Goal: Task Accomplishment & Management: Manage account settings

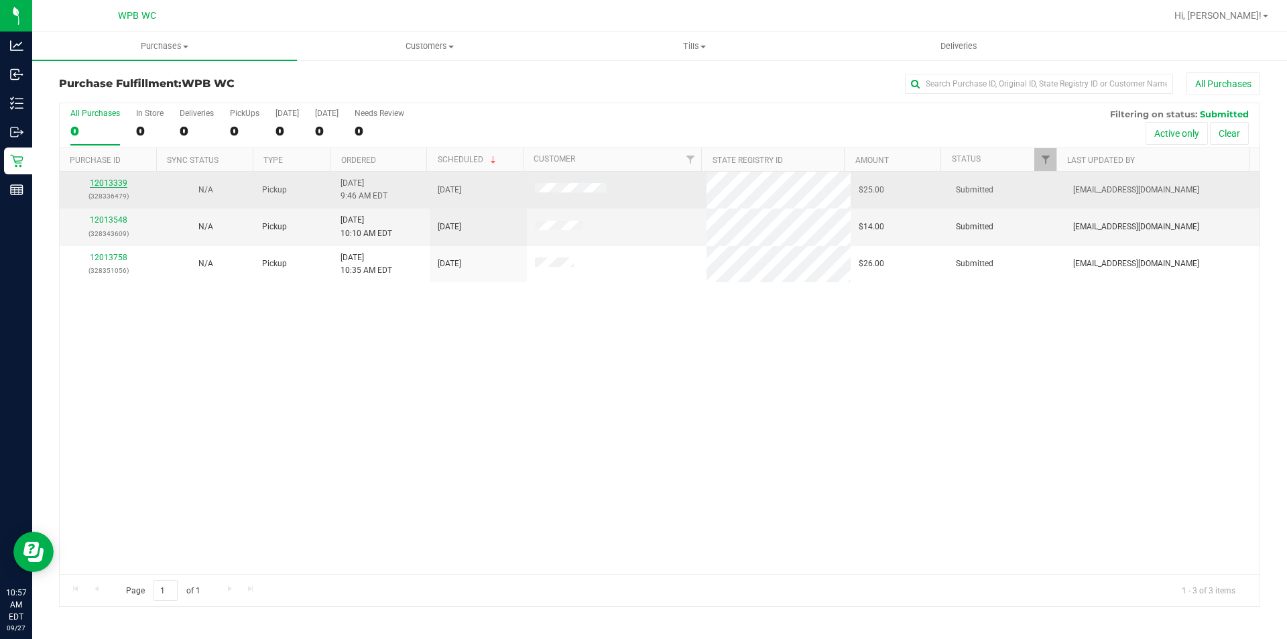
click at [115, 182] on link "12013339" at bounding box center [109, 182] width 38 height 9
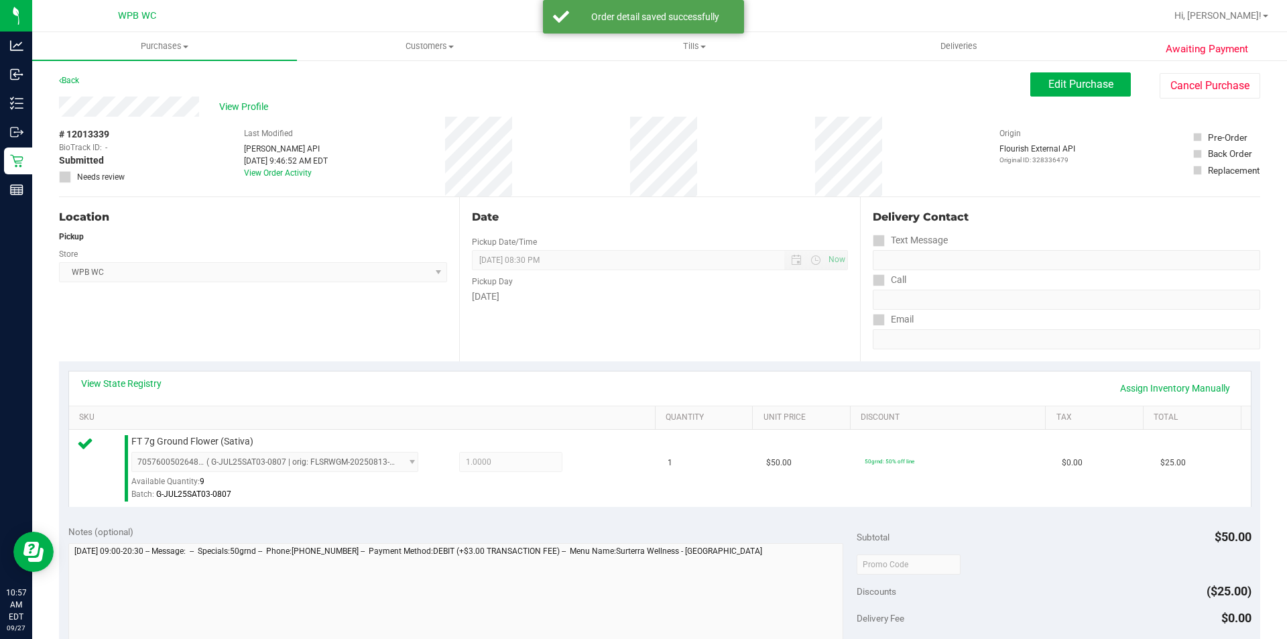
scroll to position [268, 0]
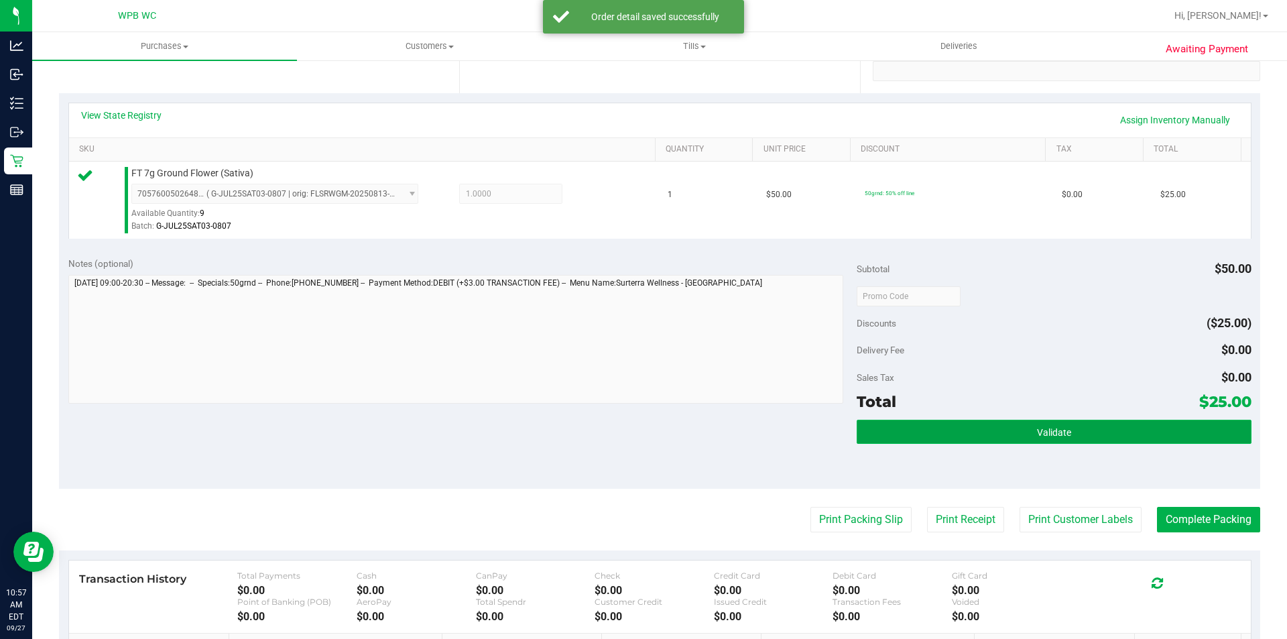
click at [1087, 434] on button "Validate" at bounding box center [1054, 432] width 394 height 24
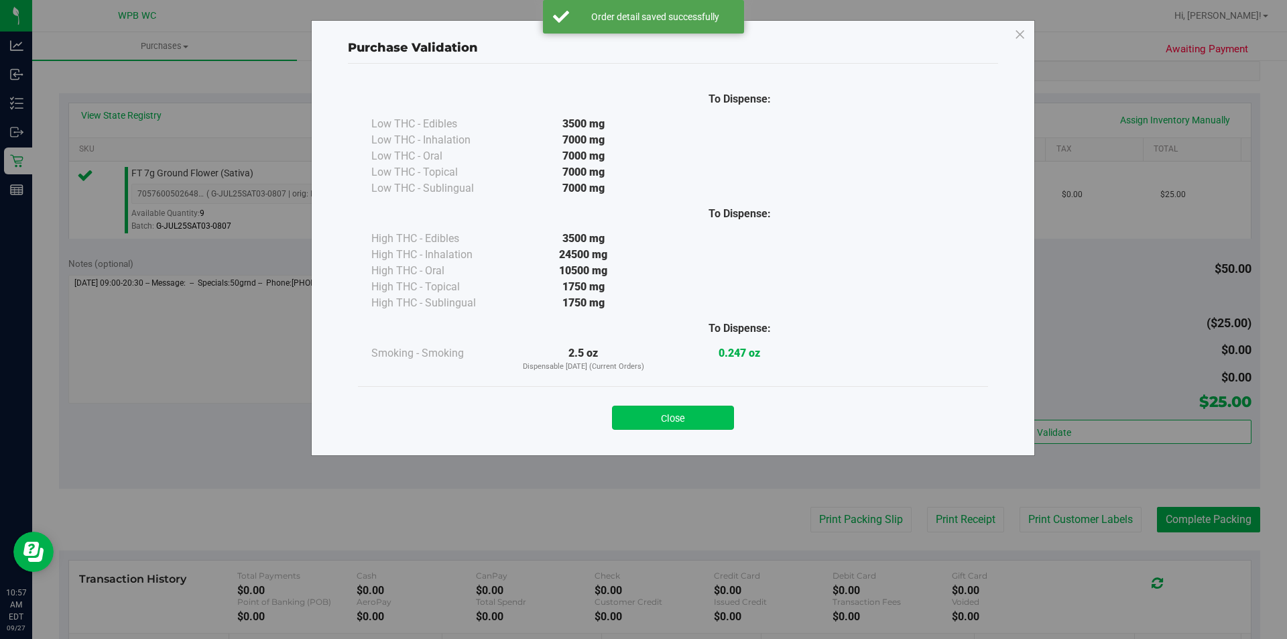
click at [711, 425] on button "Close" at bounding box center [673, 418] width 122 height 24
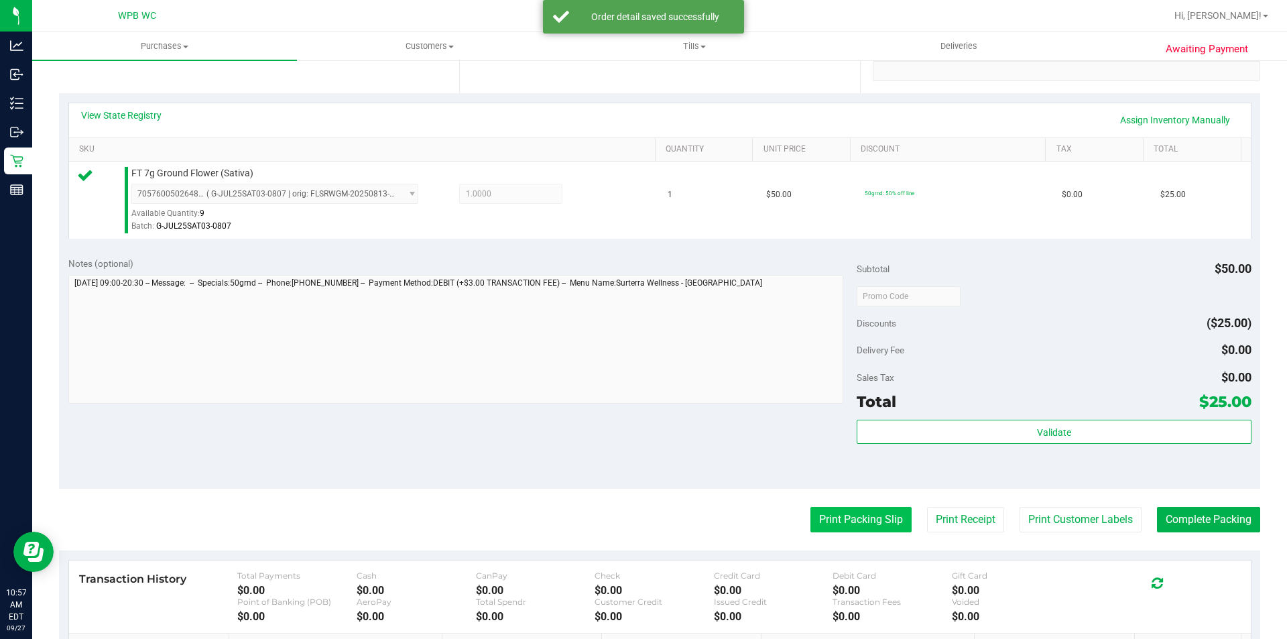
click at [834, 509] on button "Print Packing Slip" at bounding box center [861, 519] width 101 height 25
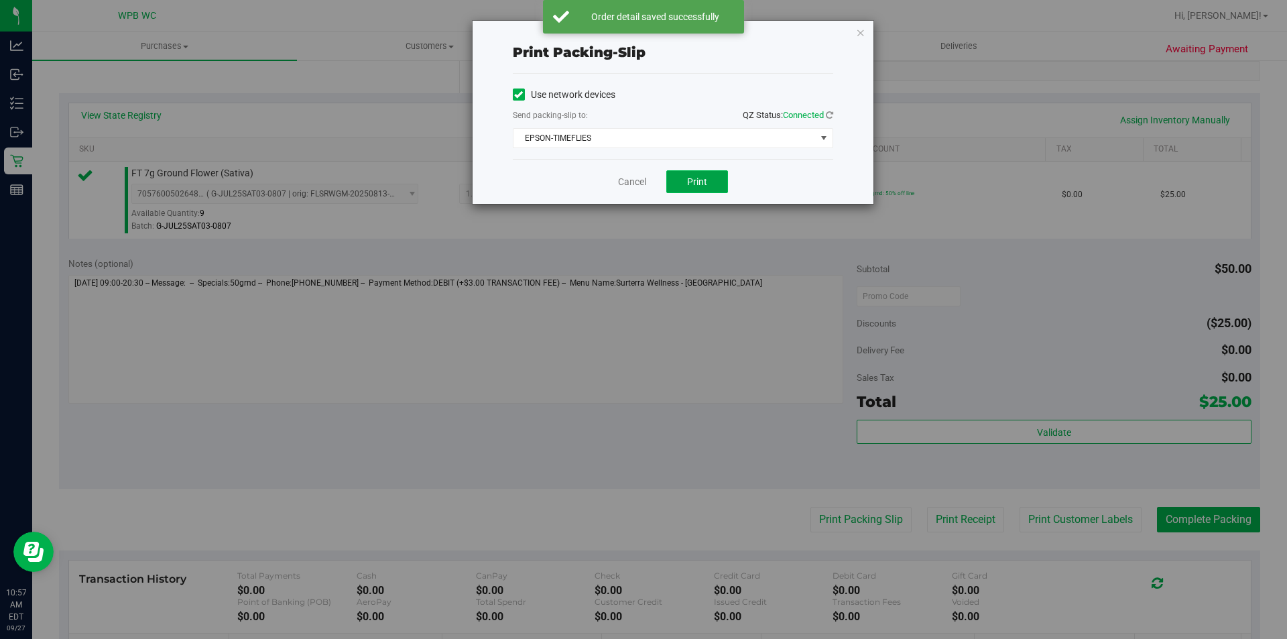
click at [710, 178] on button "Print" at bounding box center [697, 181] width 62 height 23
click at [859, 33] on icon "button" at bounding box center [860, 32] width 9 height 16
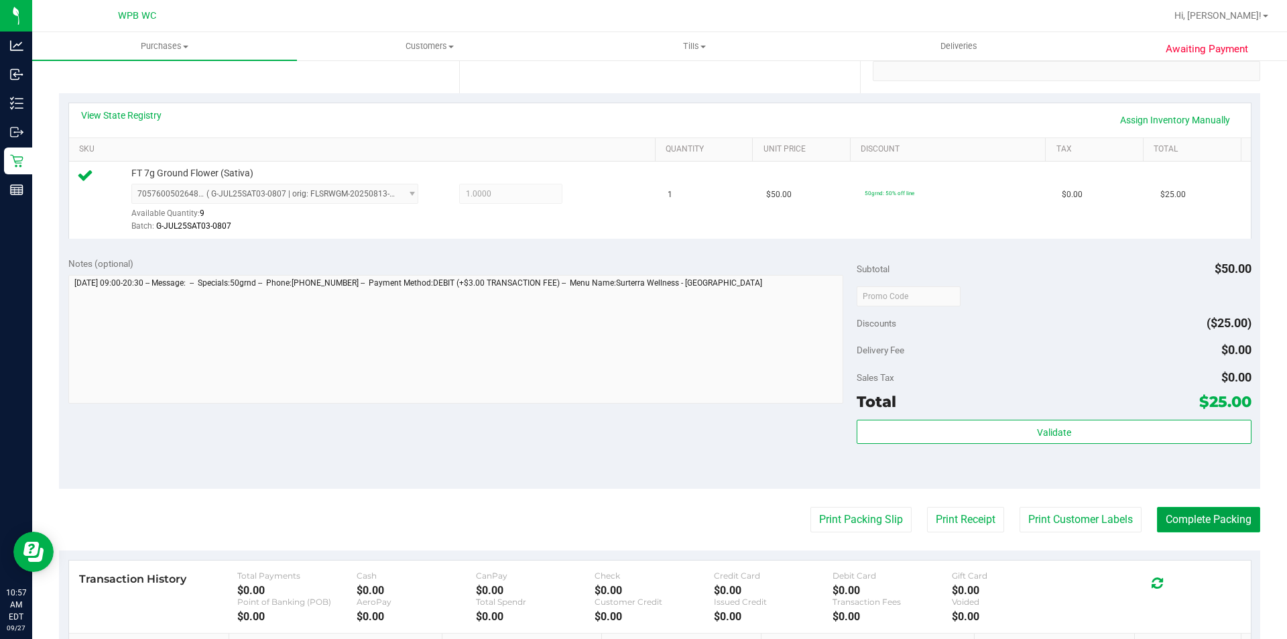
click at [1211, 514] on button "Complete Packing" at bounding box center [1208, 519] width 103 height 25
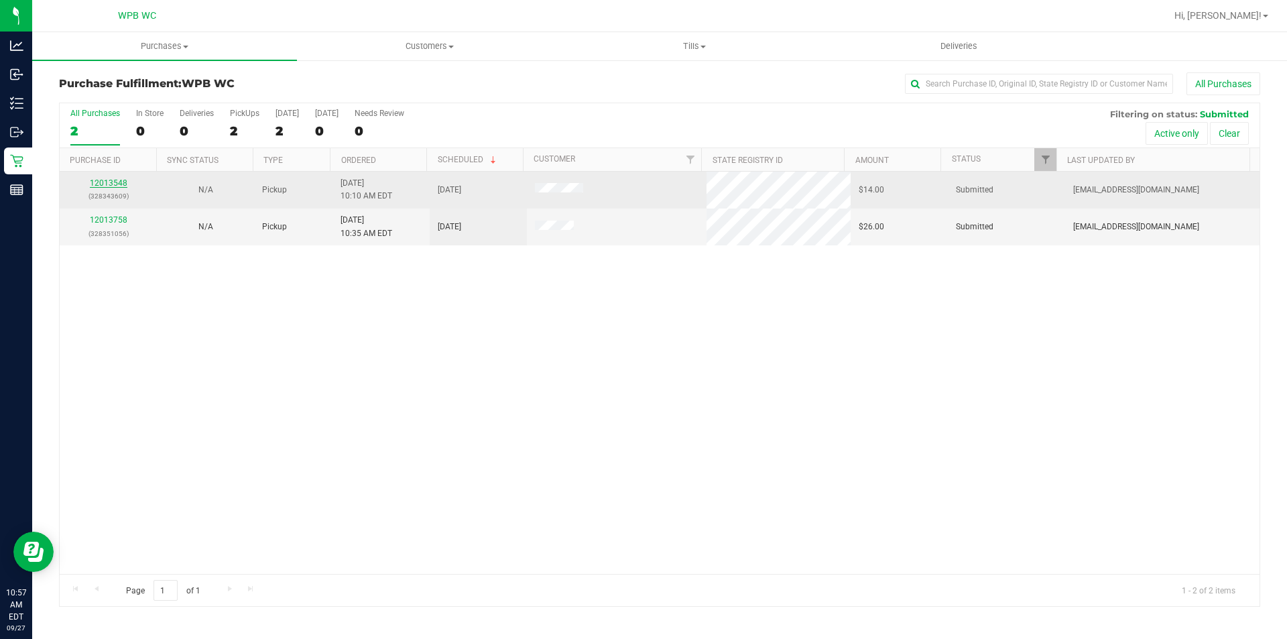
click at [111, 184] on link "12013548" at bounding box center [109, 182] width 38 height 9
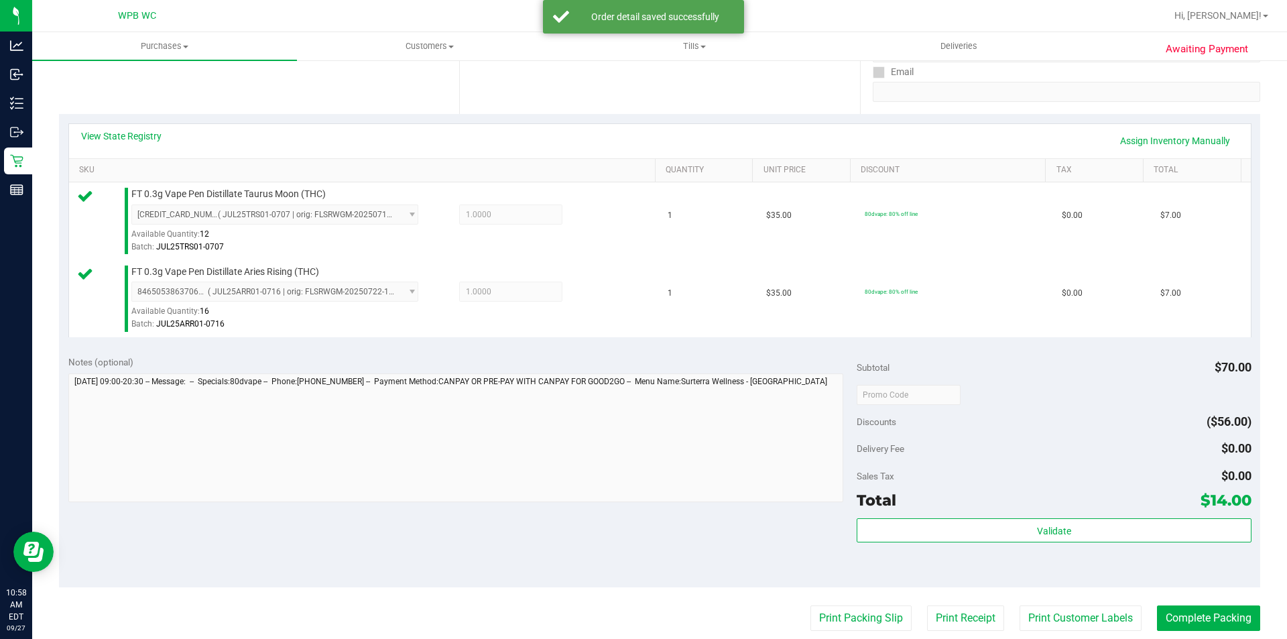
scroll to position [335, 0]
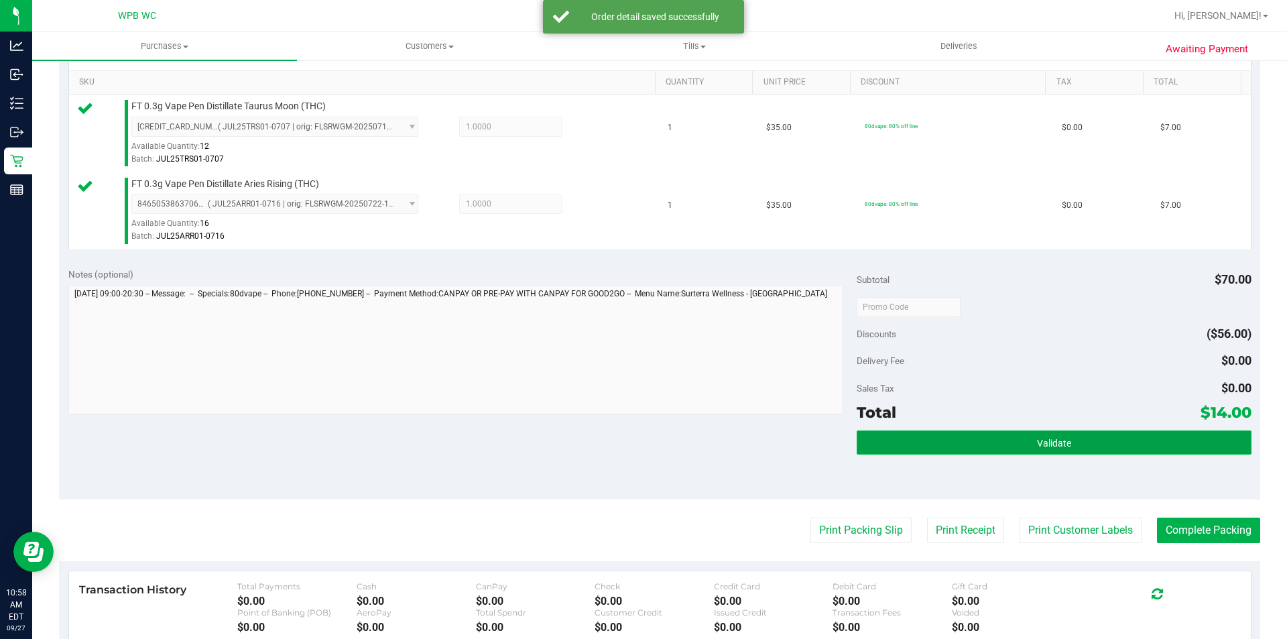
click at [1069, 452] on button "Validate" at bounding box center [1054, 442] width 394 height 24
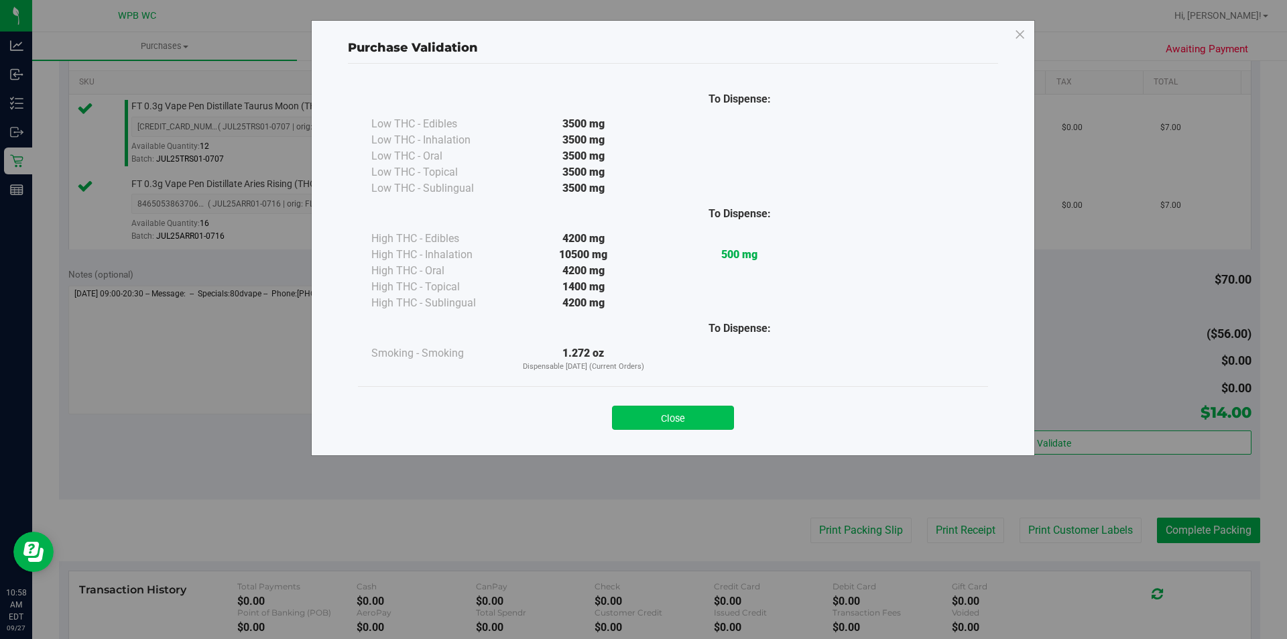
click at [714, 418] on button "Close" at bounding box center [673, 418] width 122 height 24
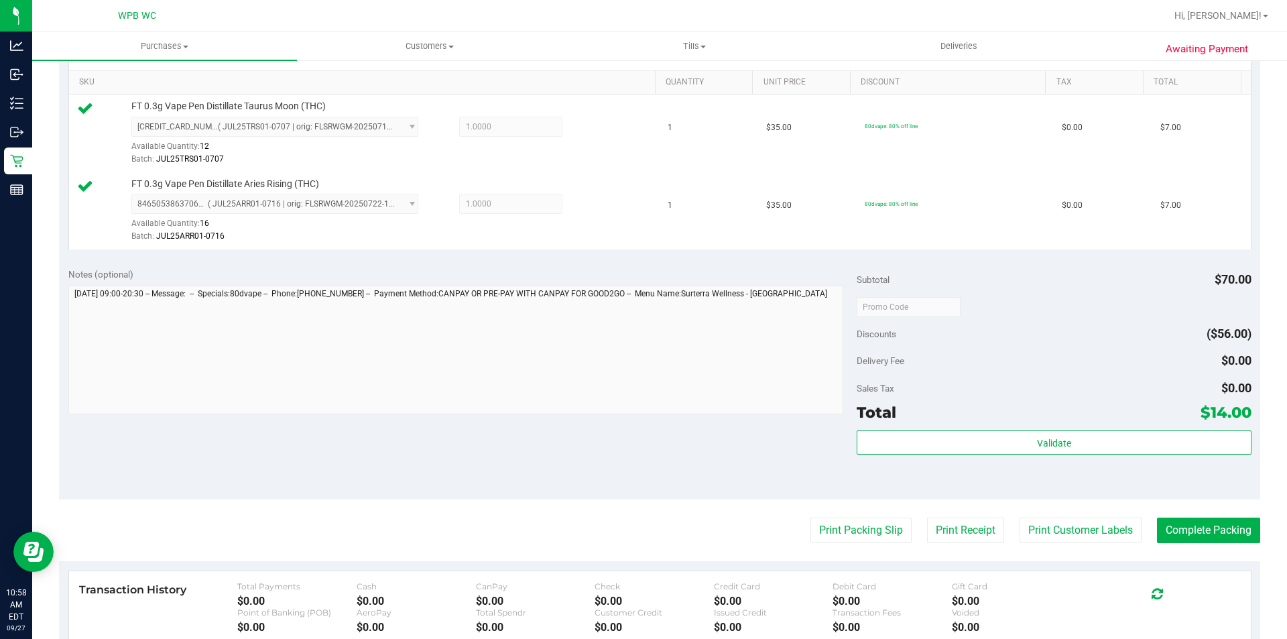
click at [847, 517] on purchase-details "Back Edit Purchase Cancel Purchase View Profile # 12013548 BioTrack ID: - Submi…" at bounding box center [660, 274] width 1202 height 1075
click at [848, 522] on button "Print Packing Slip" at bounding box center [861, 530] width 101 height 25
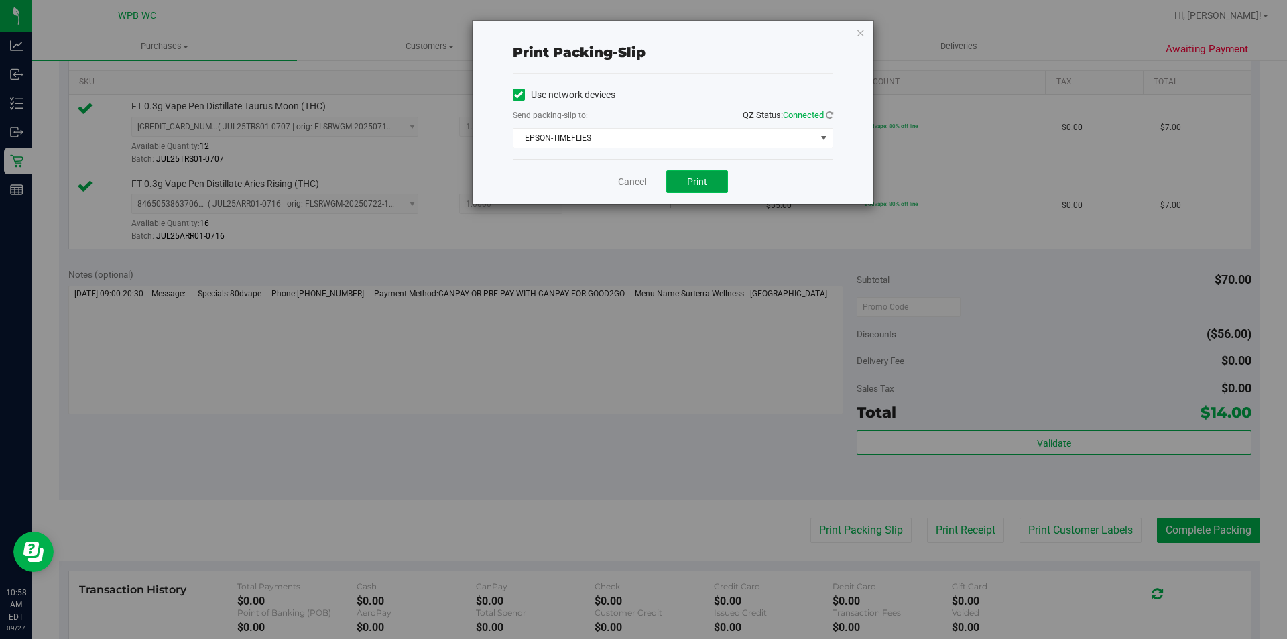
click at [687, 178] on button "Print" at bounding box center [697, 181] width 62 height 23
click at [856, 27] on icon "button" at bounding box center [860, 32] width 9 height 16
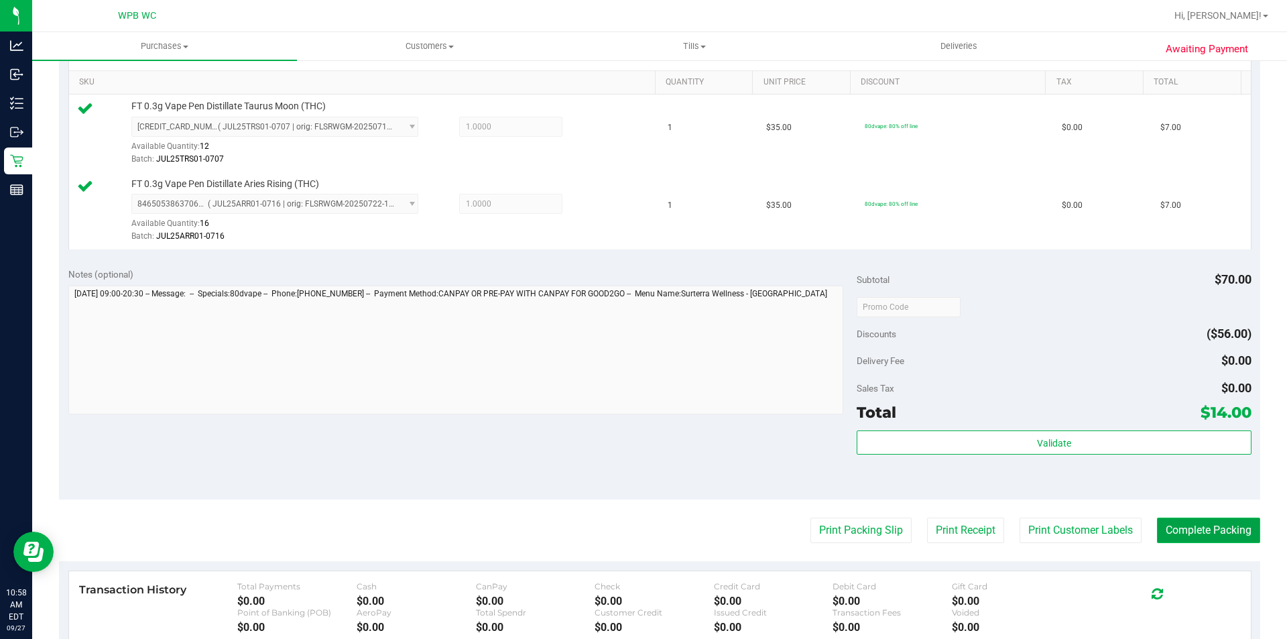
click at [1172, 525] on button "Complete Packing" at bounding box center [1208, 530] width 103 height 25
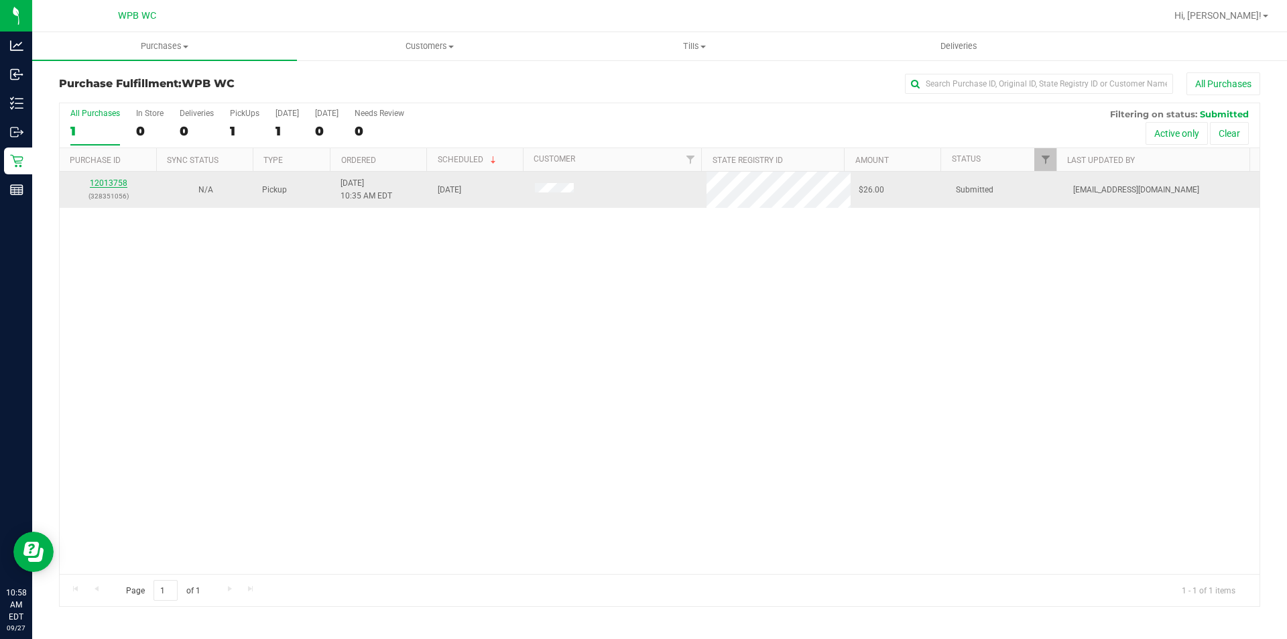
click at [114, 182] on link "12013758" at bounding box center [109, 182] width 38 height 9
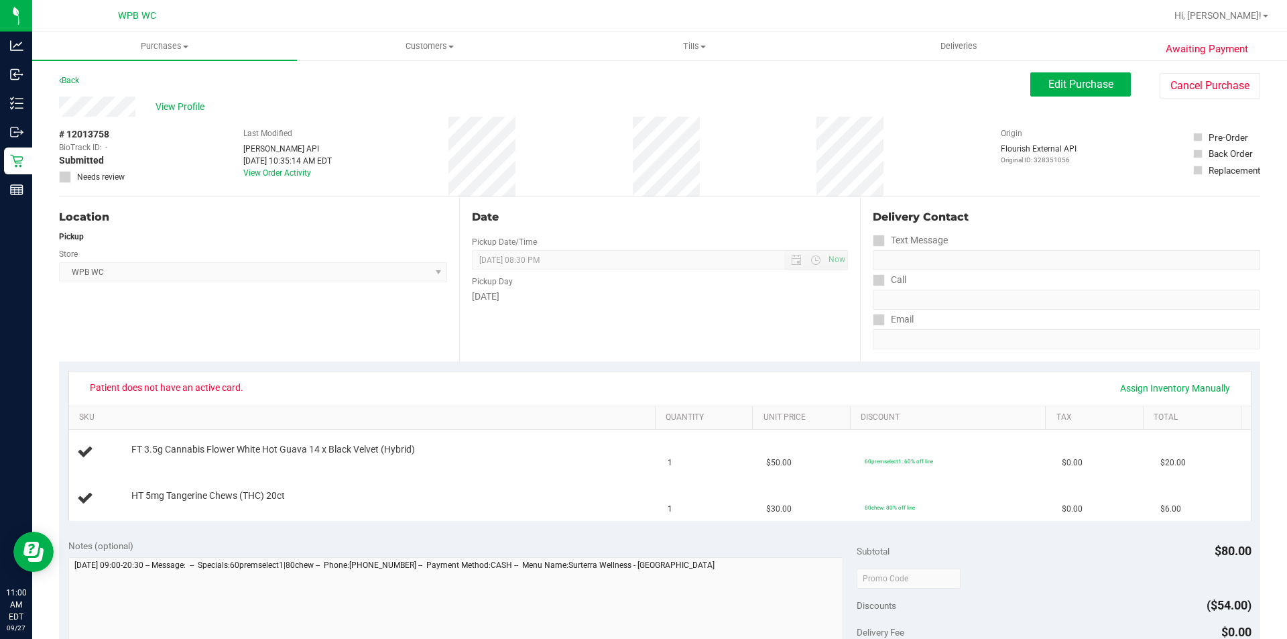
click at [174, 282] on span "WPB WC Select Store [PERSON_NAME][GEOGRAPHIC_DATA] [PERSON_NAME][GEOGRAPHIC_DAT…" at bounding box center [253, 272] width 388 height 20
click at [176, 183] on div "# 12013758 BioTrack ID: - Submitted Needs review Last Modified [PERSON_NAME] AP…" at bounding box center [660, 157] width 1202 height 80
drag, startPoint x: 180, startPoint y: 281, endPoint x: 190, endPoint y: 278, distance: 10.4
click at [180, 281] on span "WPB WC Select Store [PERSON_NAME][GEOGRAPHIC_DATA] [PERSON_NAME][GEOGRAPHIC_DAT…" at bounding box center [253, 272] width 388 height 20
click at [164, 292] on div "Location Pickup Store WPB WC Select Store [PERSON_NAME][GEOGRAPHIC_DATA] [PERSO…" at bounding box center [259, 279] width 400 height 164
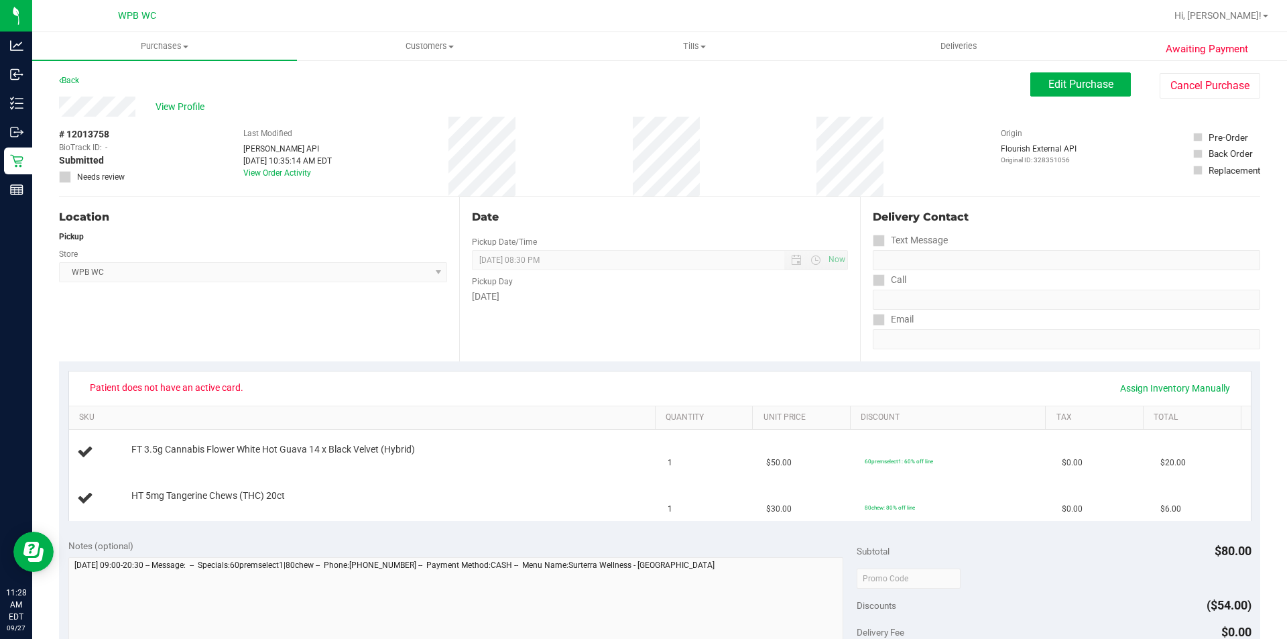
click at [71, 86] on div "Back" at bounding box center [69, 80] width 20 height 16
click at [70, 76] on link "Back" at bounding box center [69, 80] width 20 height 9
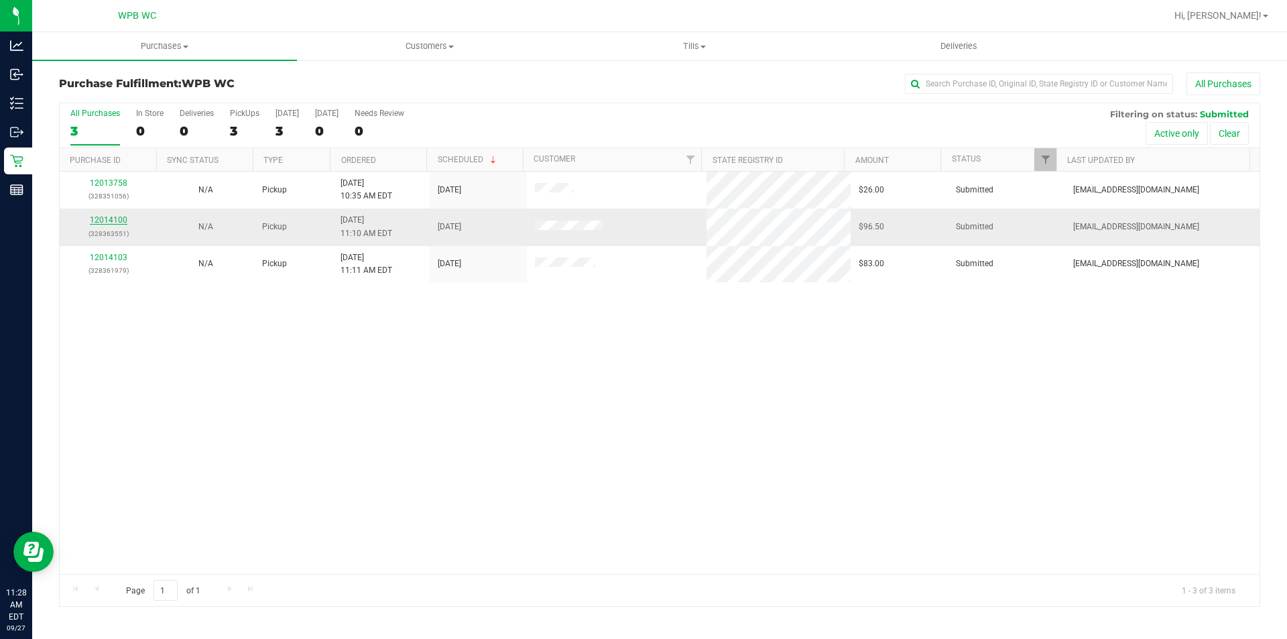
click at [110, 223] on link "12014100" at bounding box center [109, 219] width 38 height 9
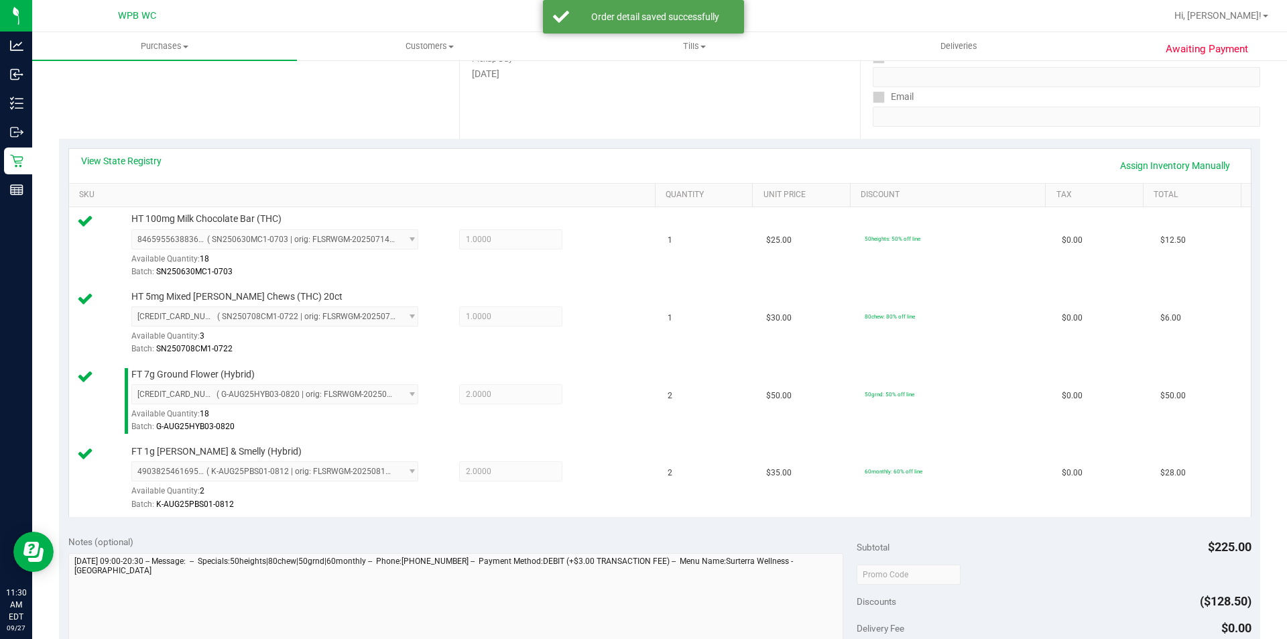
scroll to position [402, 0]
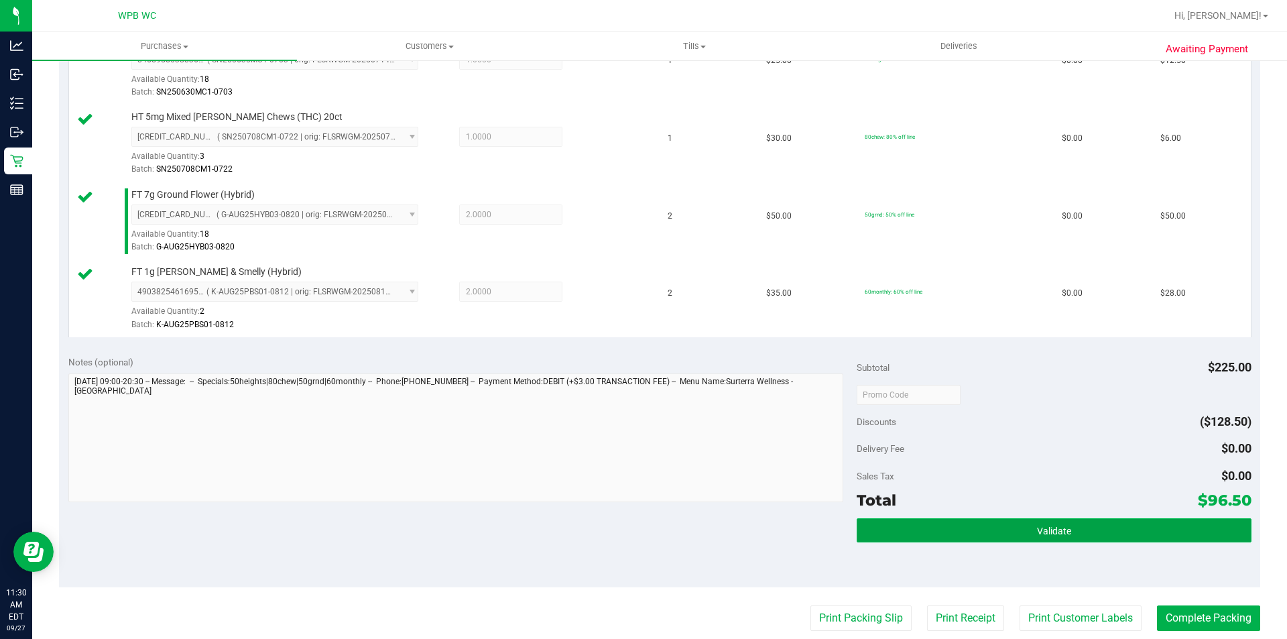
click at [1014, 532] on button "Validate" at bounding box center [1054, 530] width 394 height 24
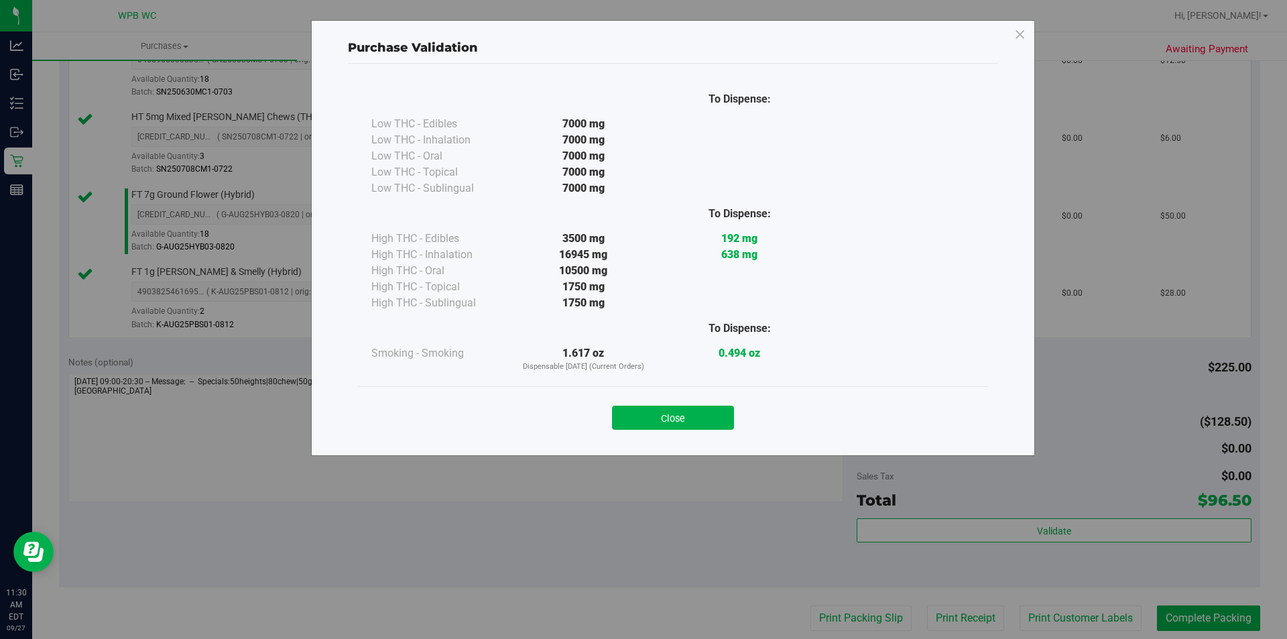
click at [665, 426] on button "Close" at bounding box center [673, 418] width 122 height 24
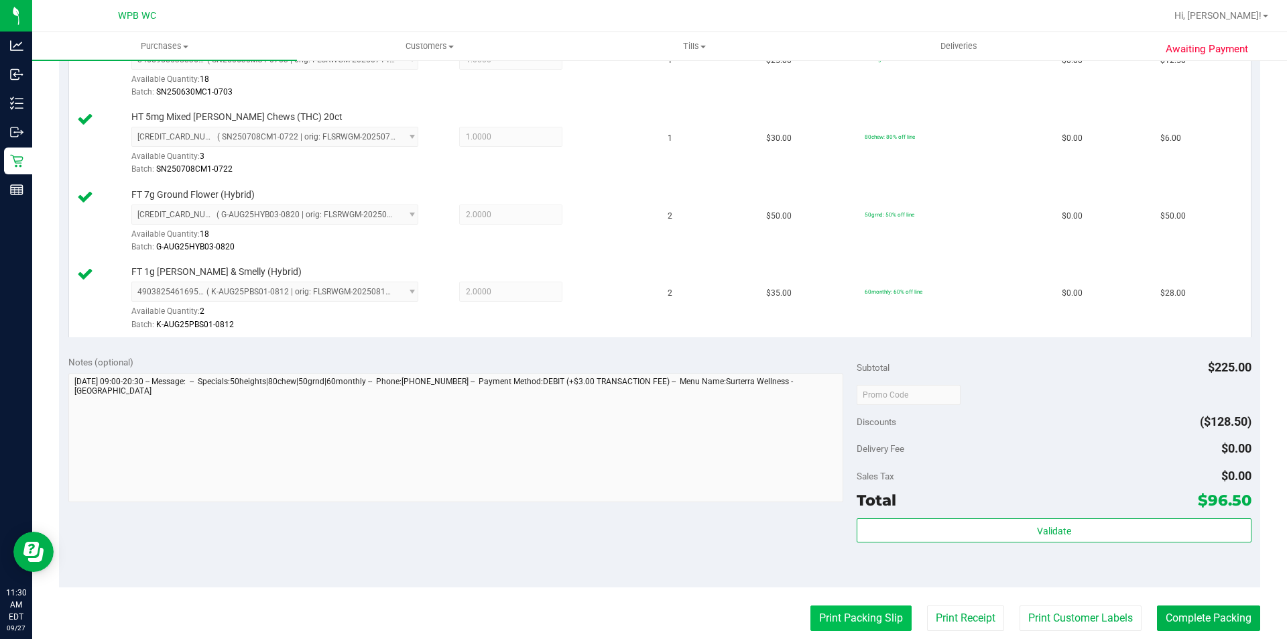
click at [811, 611] on button "Print Packing Slip" at bounding box center [861, 617] width 101 height 25
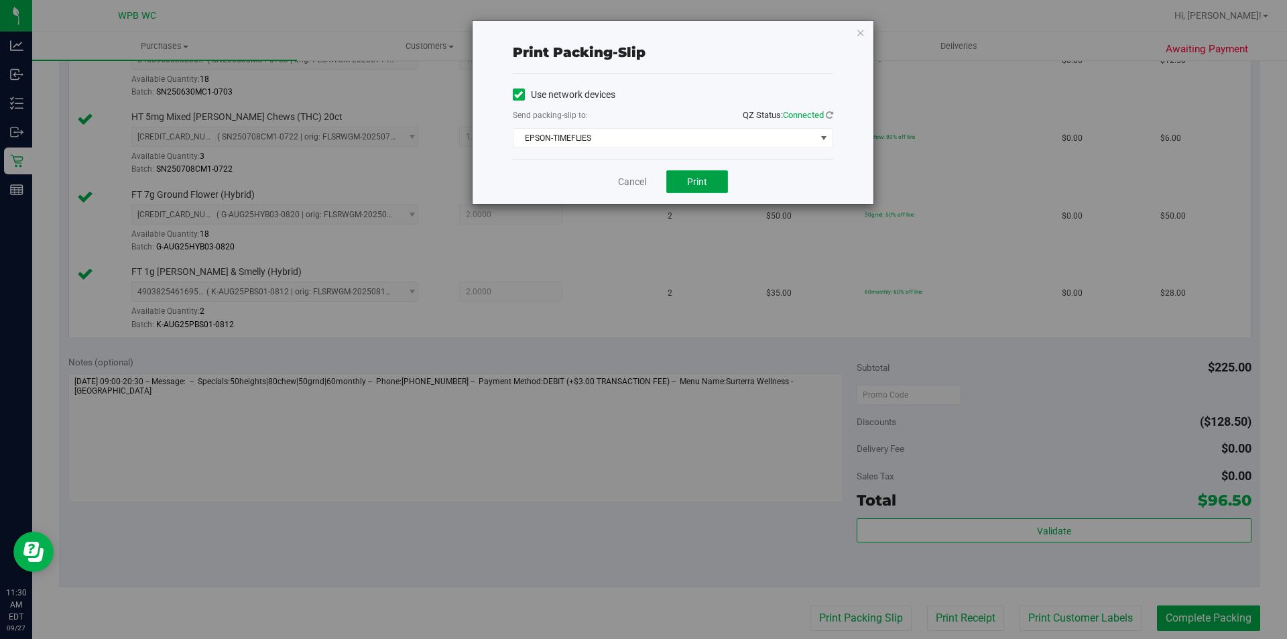
click at [703, 187] on button "Print" at bounding box center [697, 181] width 62 height 23
click at [862, 36] on icon "button" at bounding box center [860, 32] width 9 height 16
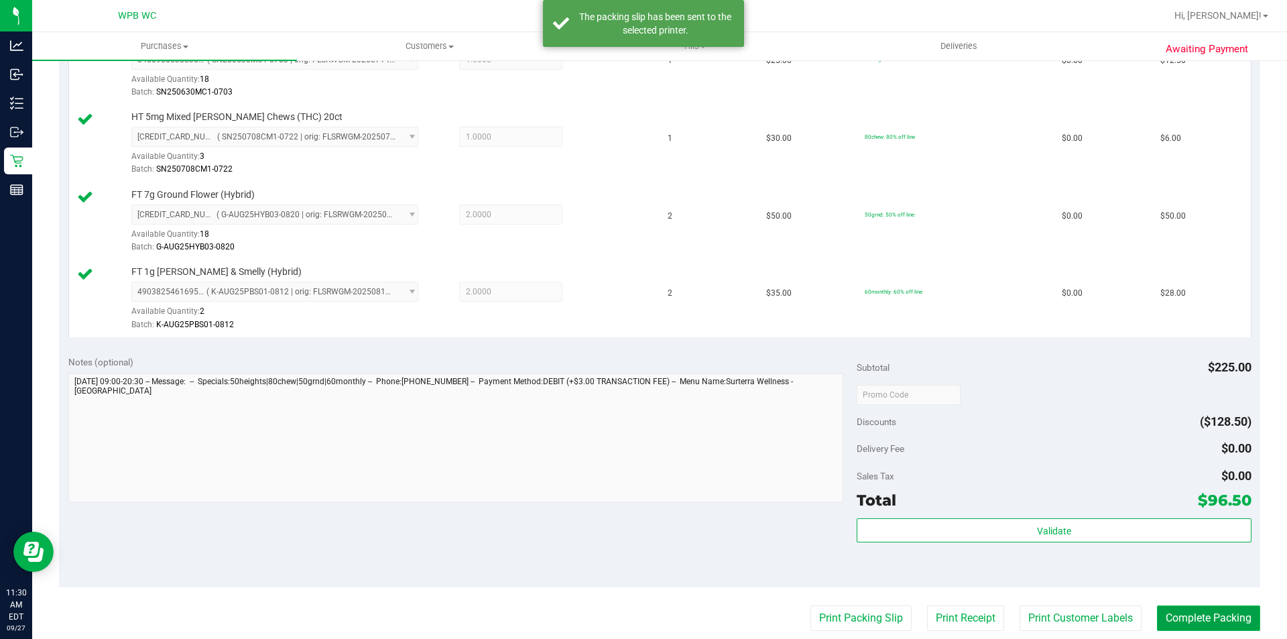
click at [1191, 623] on button "Complete Packing" at bounding box center [1208, 617] width 103 height 25
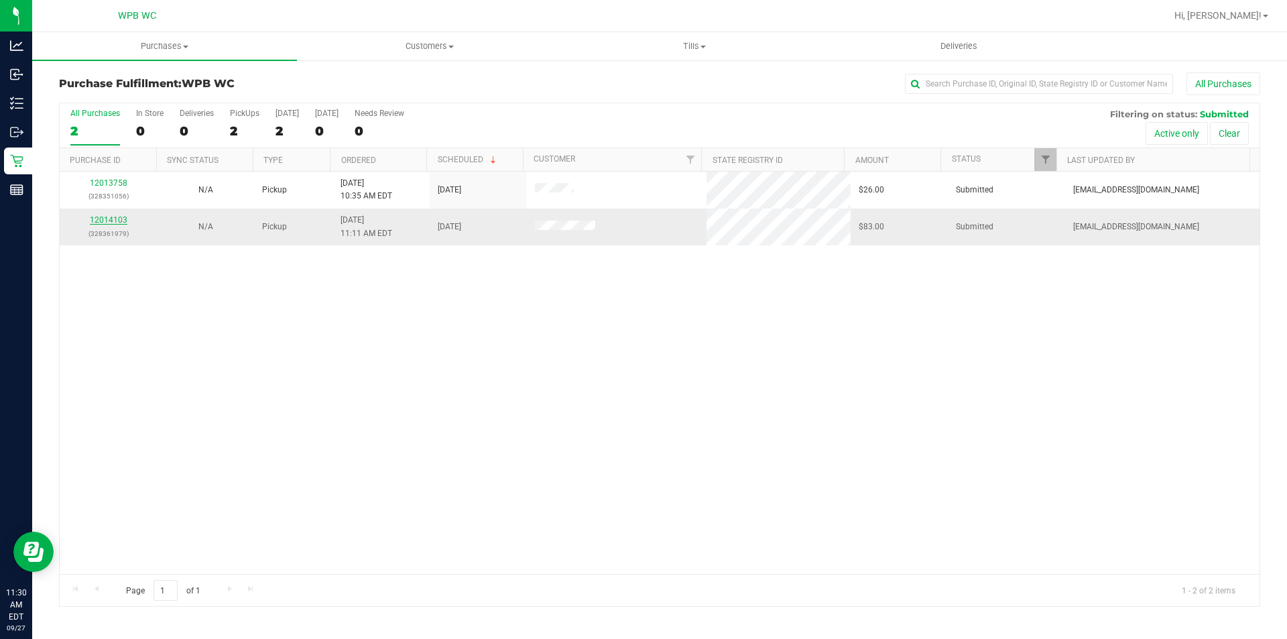
click at [113, 217] on link "12014103" at bounding box center [109, 219] width 38 height 9
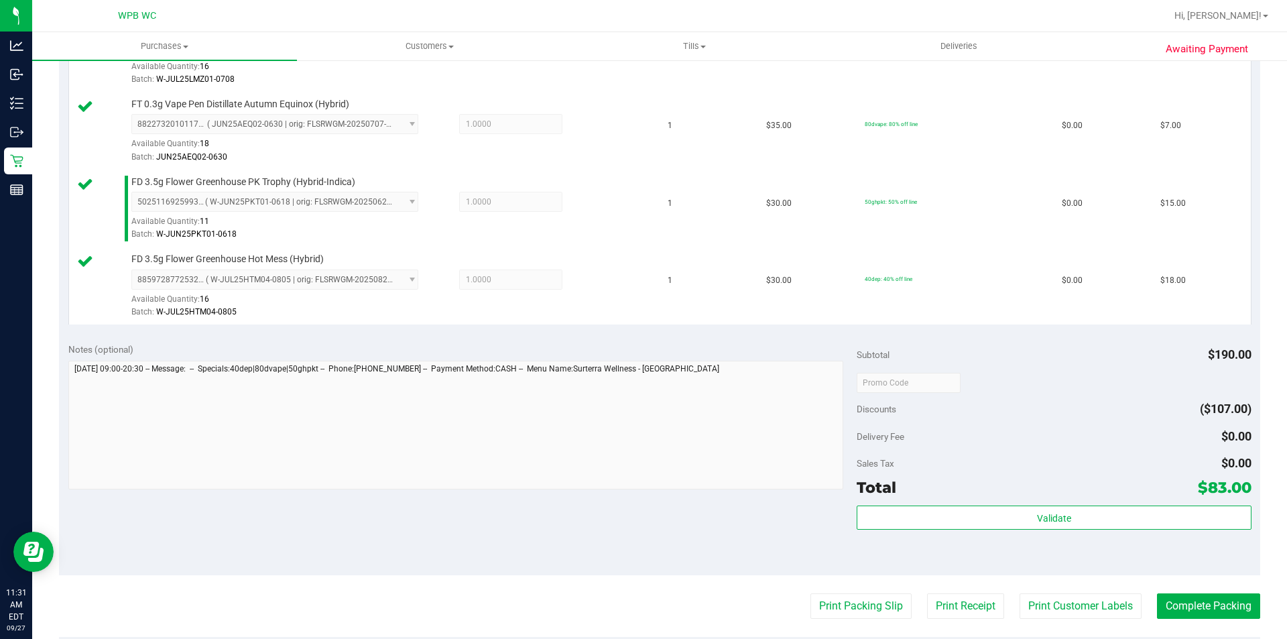
scroll to position [603, 0]
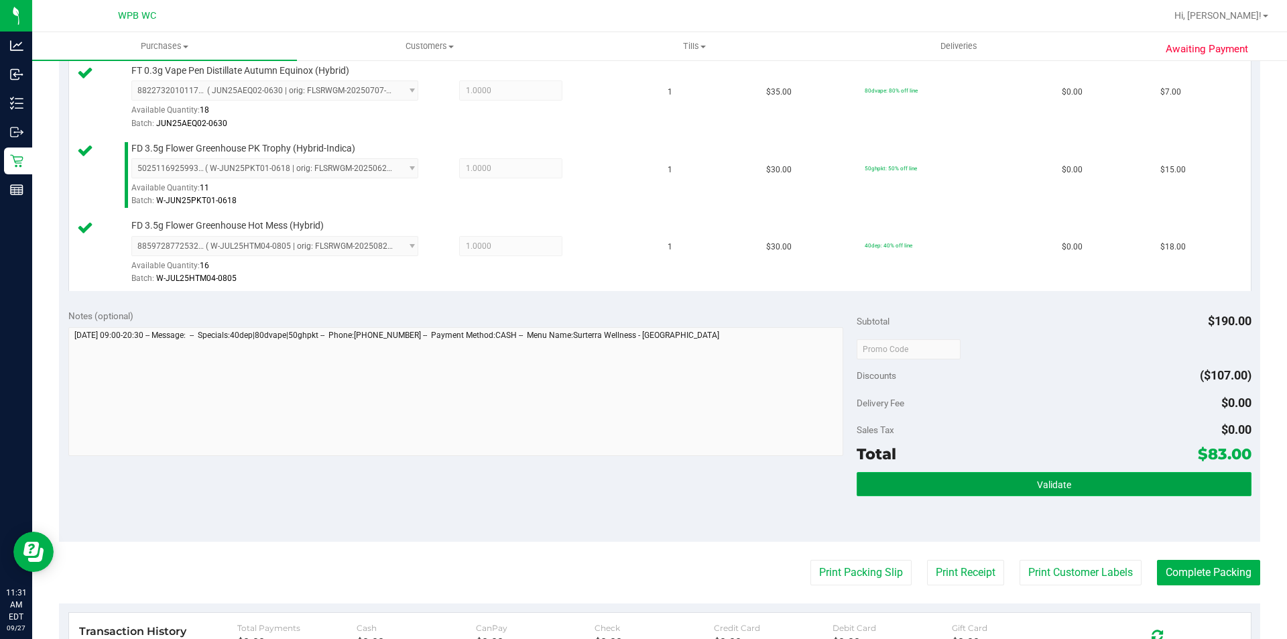
click at [1012, 487] on button "Validate" at bounding box center [1054, 484] width 394 height 24
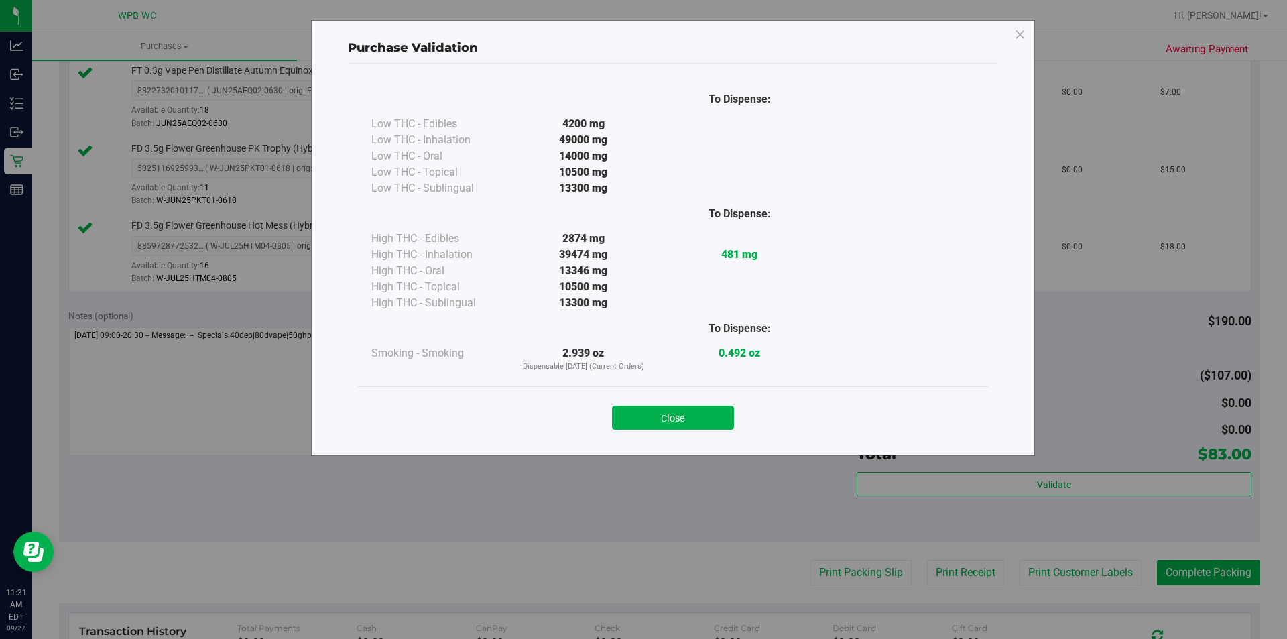
drag, startPoint x: 659, startPoint y: 416, endPoint x: 673, endPoint y: 422, distance: 15.3
click at [663, 418] on button "Close" at bounding box center [673, 418] width 122 height 24
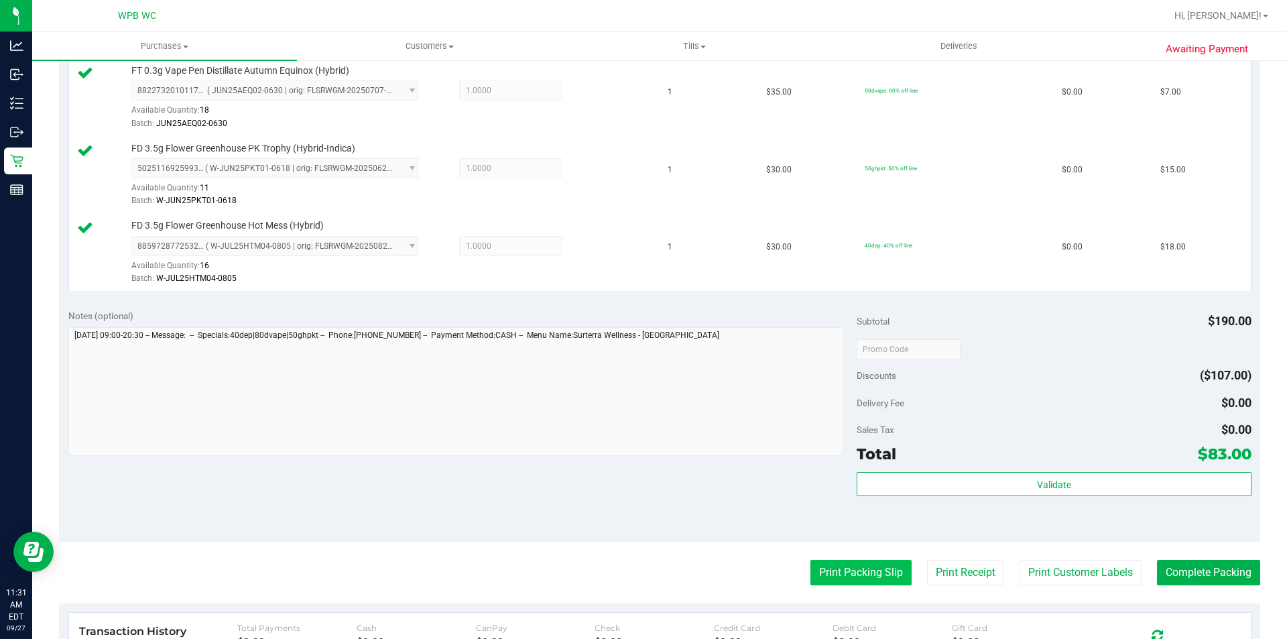
click at [828, 574] on button "Print Packing Slip" at bounding box center [861, 572] width 101 height 25
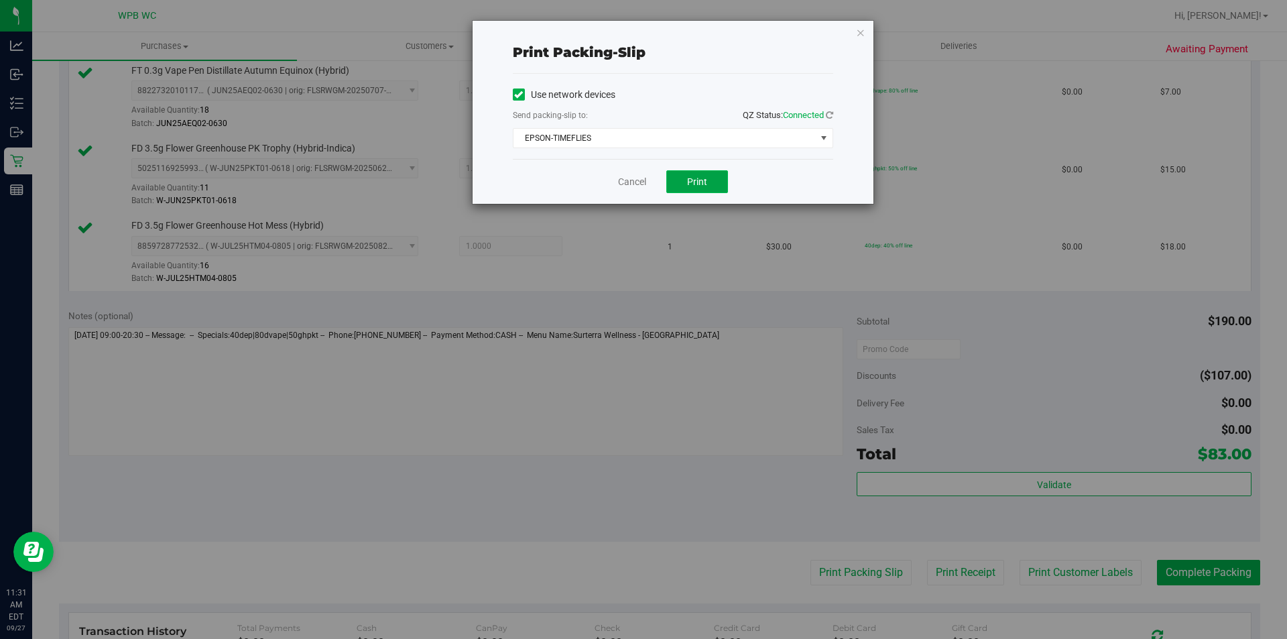
click at [689, 180] on span "Print" at bounding box center [697, 181] width 20 height 11
click at [862, 36] on icon "button" at bounding box center [860, 32] width 9 height 16
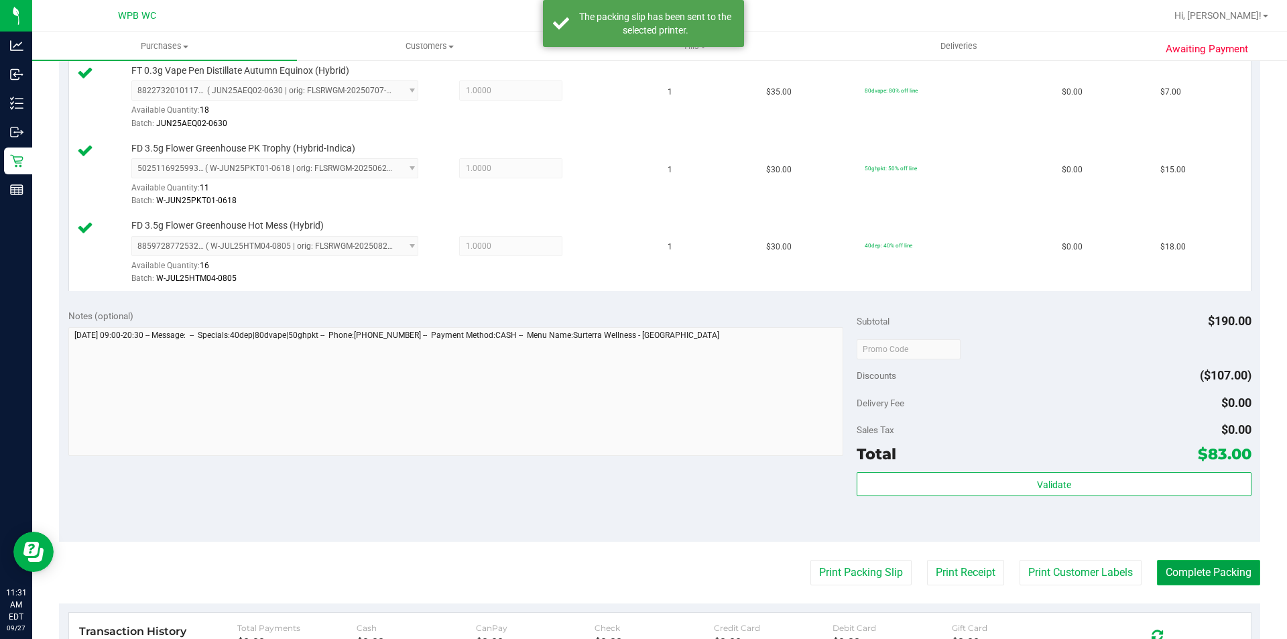
click at [1193, 582] on button "Complete Packing" at bounding box center [1208, 572] width 103 height 25
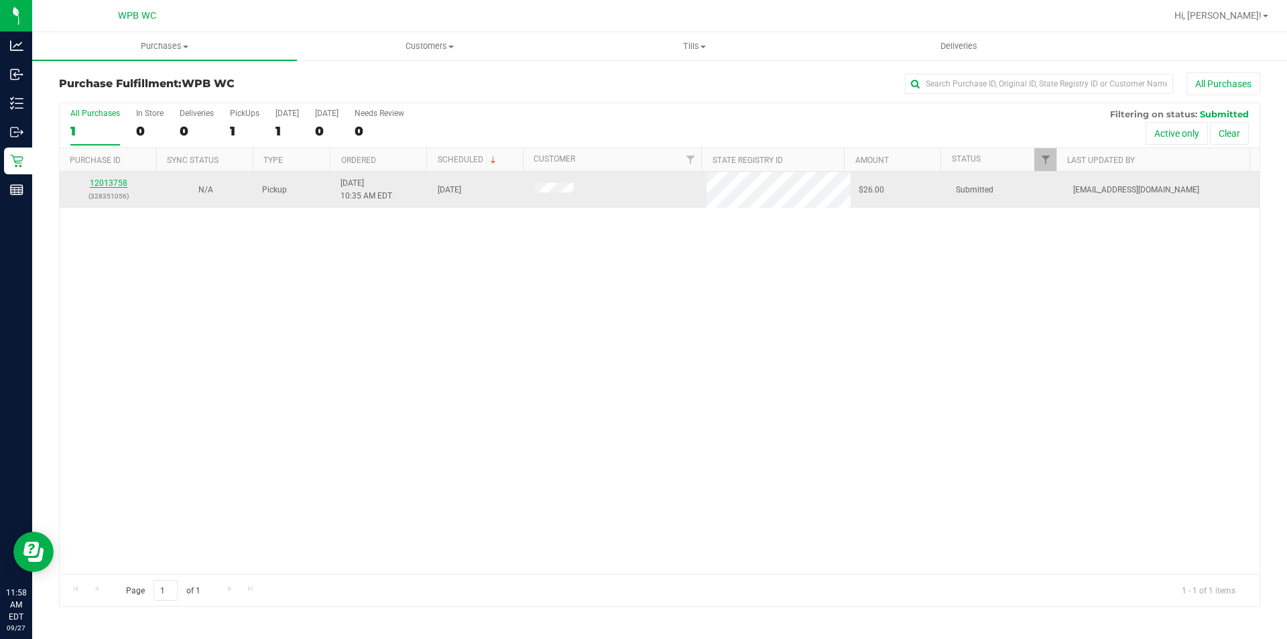
click at [116, 186] on link "12013758" at bounding box center [109, 182] width 38 height 9
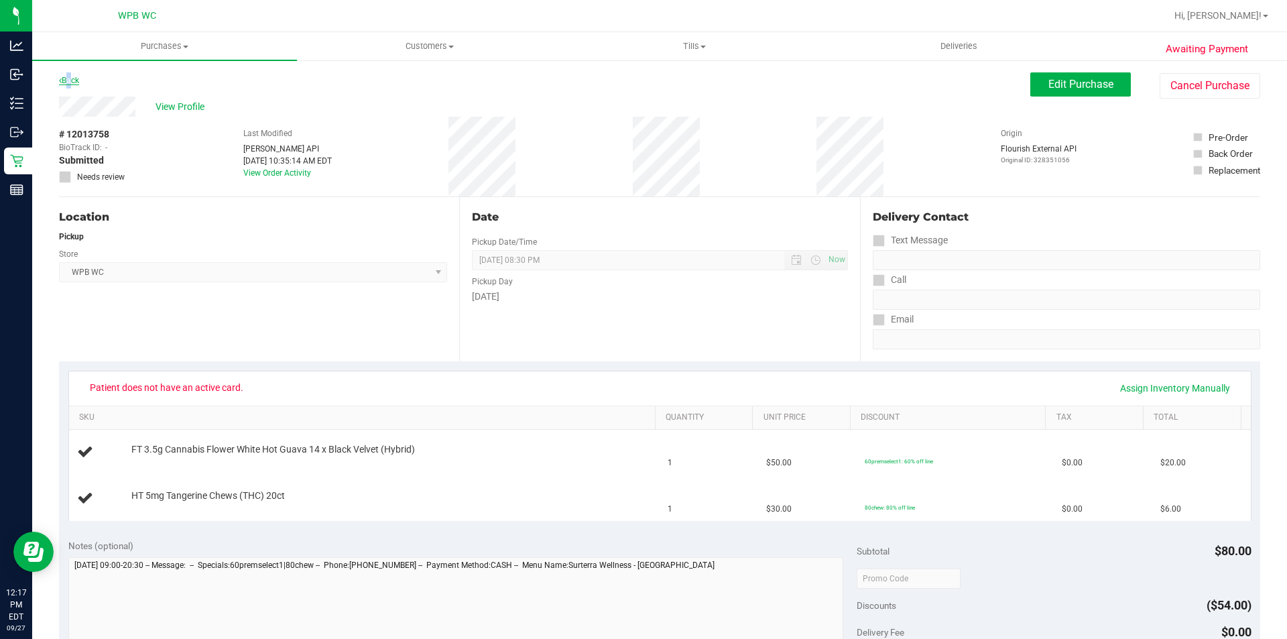
click at [69, 78] on link "Back" at bounding box center [69, 80] width 20 height 9
